Goal: Navigation & Orientation: Find specific page/section

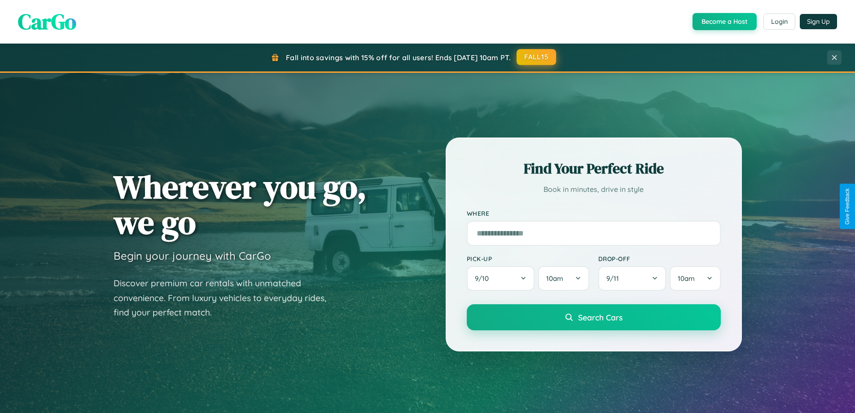
click at [537, 57] on button "FALL15" at bounding box center [537, 57] width 40 height 16
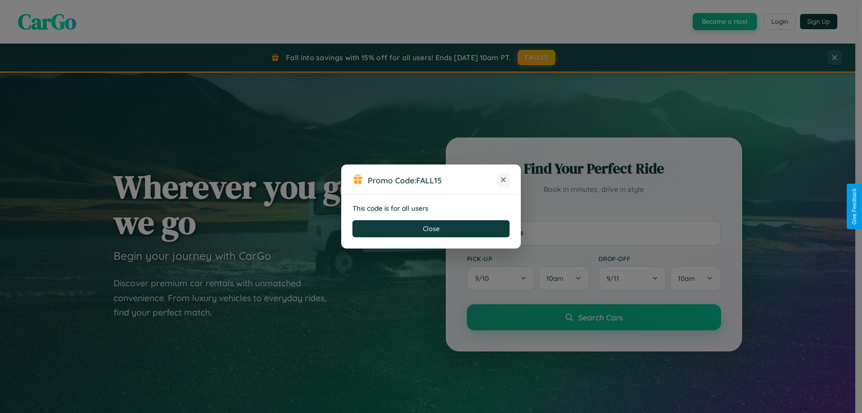
click at [503, 180] on icon at bounding box center [503, 179] width 9 height 9
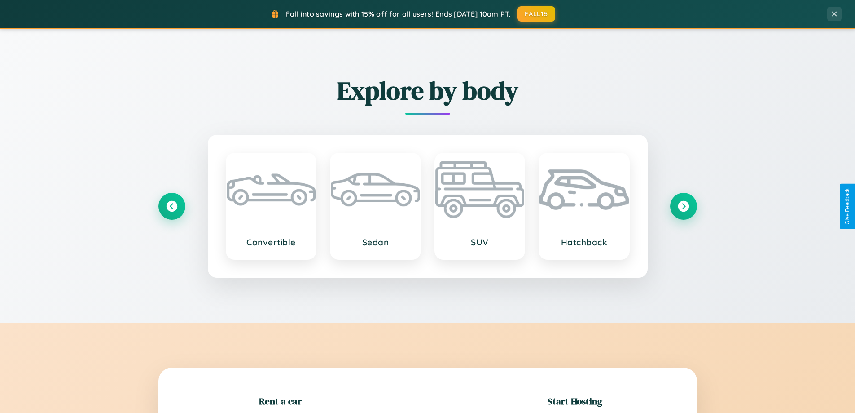
scroll to position [194, 0]
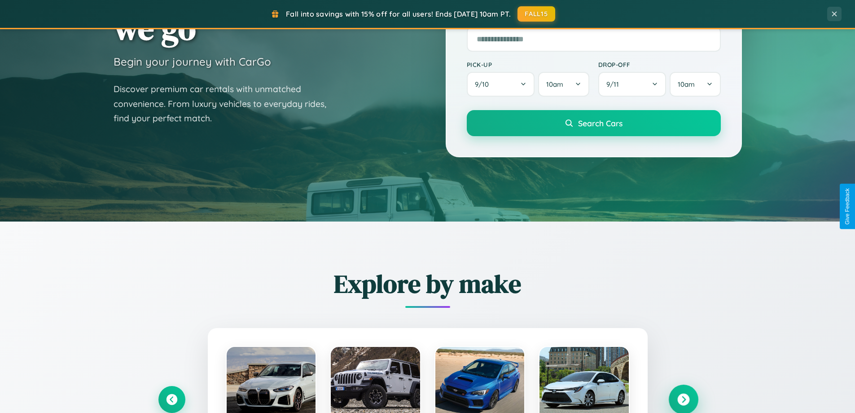
click at [683, 399] on icon at bounding box center [683, 399] width 12 height 12
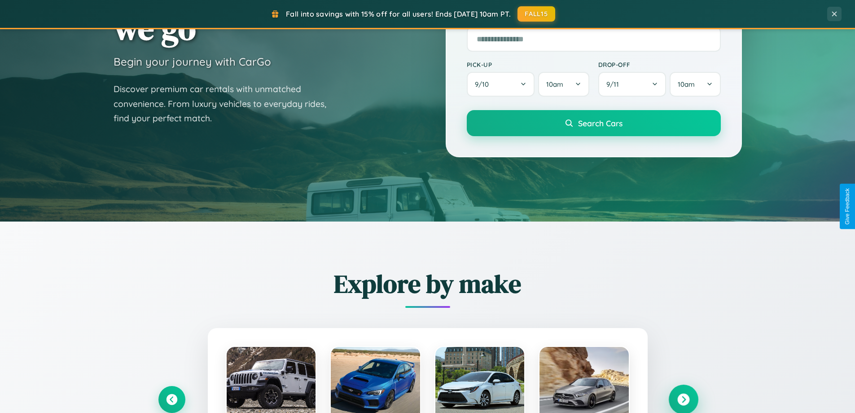
click at [683, 398] on icon at bounding box center [683, 399] width 12 height 12
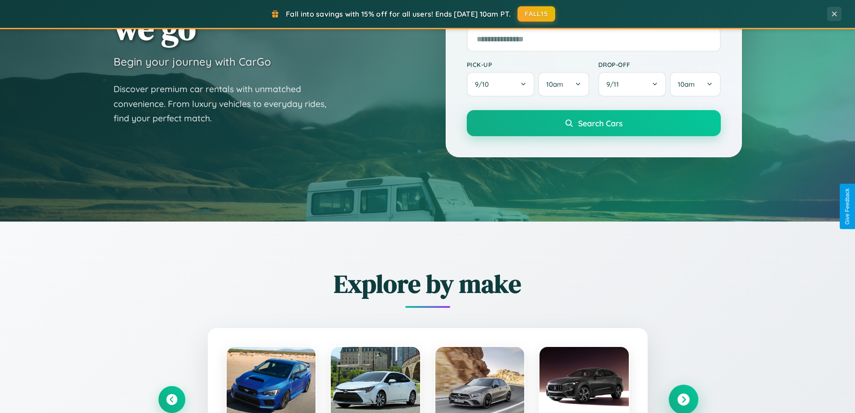
click at [683, 398] on icon at bounding box center [683, 399] width 12 height 12
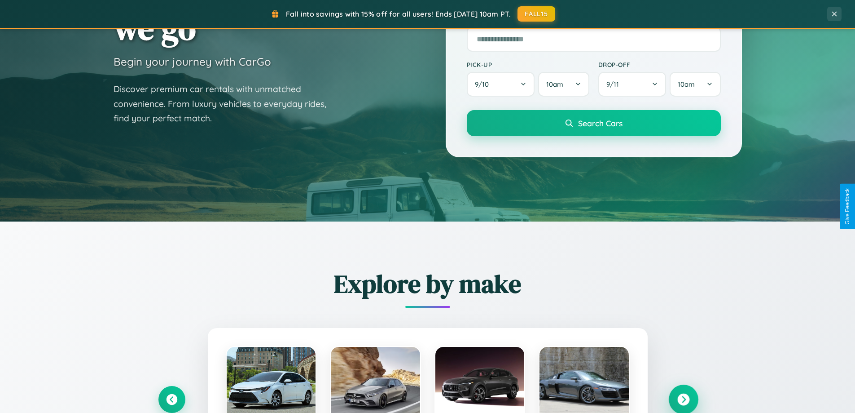
scroll to position [618, 0]
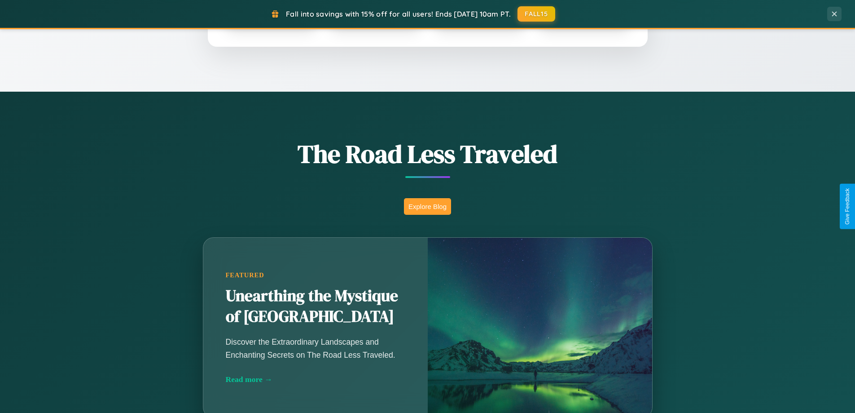
click at [427, 206] on button "Explore Blog" at bounding box center [427, 206] width 47 height 17
